Goal: Complete application form

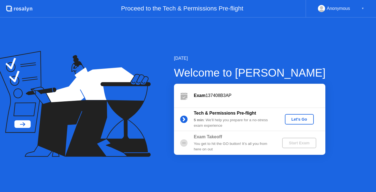
click at [294, 120] on div "Let's Go" at bounding box center [299, 119] width 24 height 4
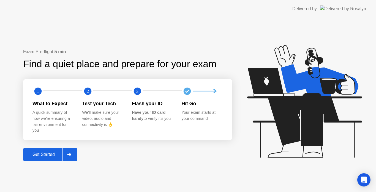
click at [54, 153] on div "Get Started" at bounding box center [44, 154] width 38 height 5
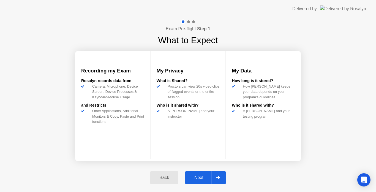
click at [216, 180] on div at bounding box center [217, 177] width 13 height 13
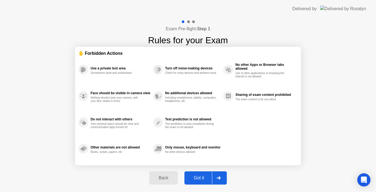
click at [216, 180] on div at bounding box center [218, 177] width 13 height 13
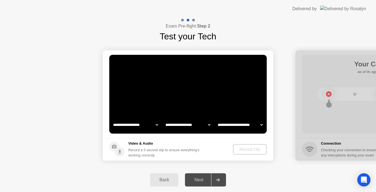
select select "**********"
select select "*******"
click at [246, 151] on div "Record Clip" at bounding box center [249, 149] width 29 height 4
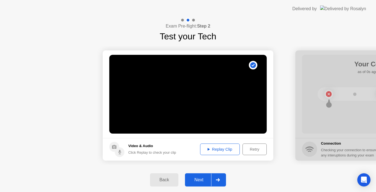
click at [207, 182] on div "Next" at bounding box center [198, 179] width 24 height 5
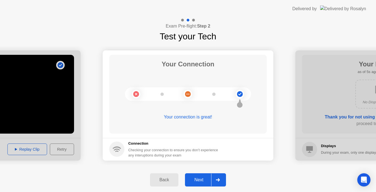
click at [218, 177] on div at bounding box center [217, 179] width 13 height 13
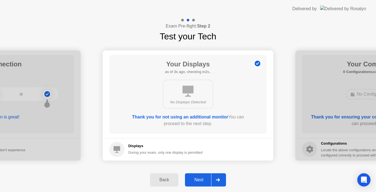
click at [218, 177] on div at bounding box center [217, 179] width 13 height 13
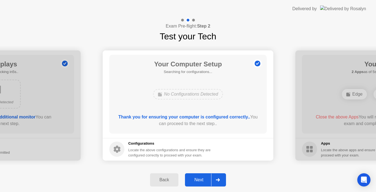
click at [218, 177] on div at bounding box center [217, 179] width 13 height 13
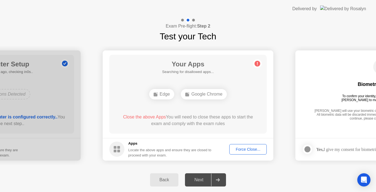
click at [203, 178] on div "Next" at bounding box center [198, 179] width 24 height 5
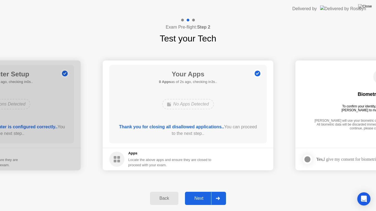
click at [218, 191] on icon at bounding box center [218, 198] width 4 height 3
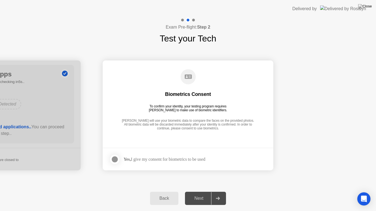
click at [113, 161] on div at bounding box center [114, 159] width 7 height 7
click at [193, 191] on div "Next" at bounding box center [198, 198] width 24 height 5
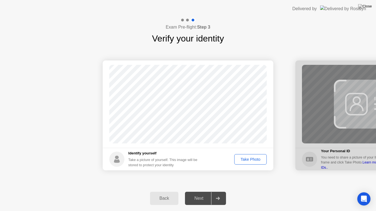
click at [243, 160] on div "Take Photo" at bounding box center [250, 159] width 29 height 4
click at [218, 191] on div at bounding box center [217, 198] width 13 height 13
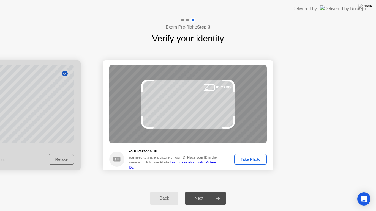
click at [237, 159] on div "Take Photo" at bounding box center [250, 159] width 29 height 4
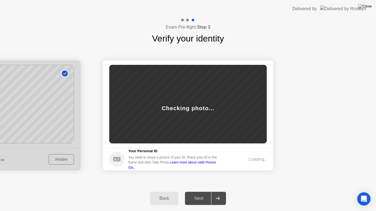
click at [237, 159] on div "Loading.." at bounding box center [248, 159] width 36 height 7
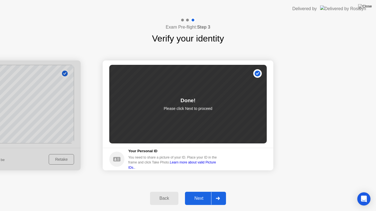
click at [210, 191] on div "Next" at bounding box center [198, 198] width 24 height 5
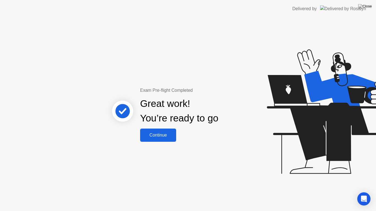
click at [158, 136] on div "Continue" at bounding box center [158, 135] width 33 height 5
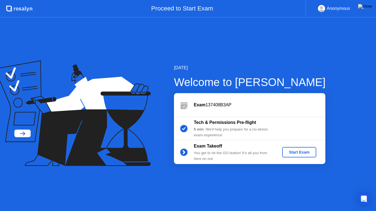
click at [296, 152] on div "Start Exam" at bounding box center [298, 152] width 29 height 4
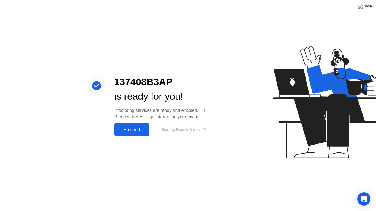
click at [142, 131] on div "Proceed" at bounding box center [132, 129] width 32 height 5
